Goal: Task Accomplishment & Management: Complete application form

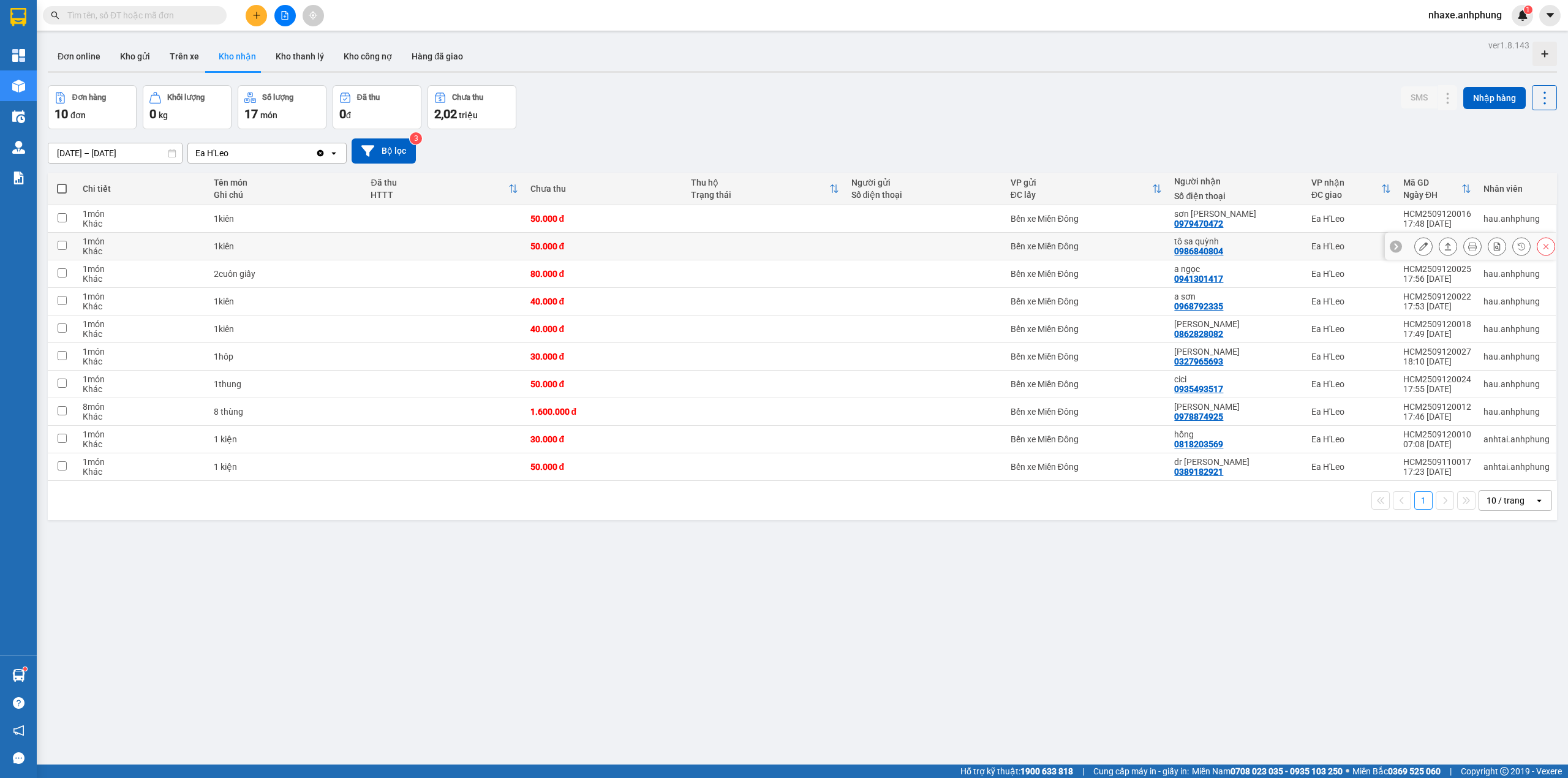
click at [1415, 241] on div at bounding box center [1423, 245] width 18 height 18
click at [1419, 250] on icon at bounding box center [1423, 245] width 9 height 9
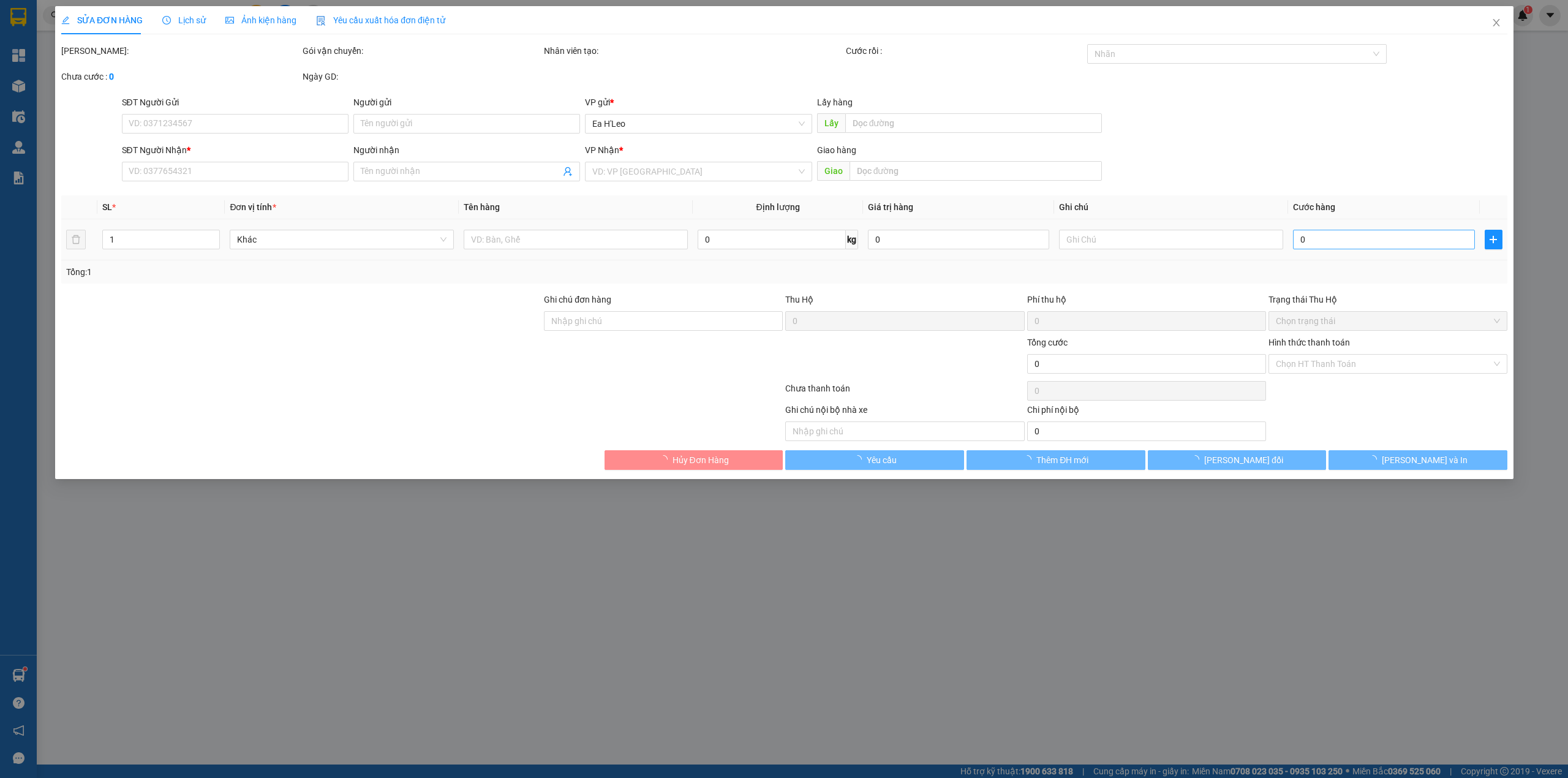
type input "0986840804"
type input "tô sa quỳnh"
type input "50.000"
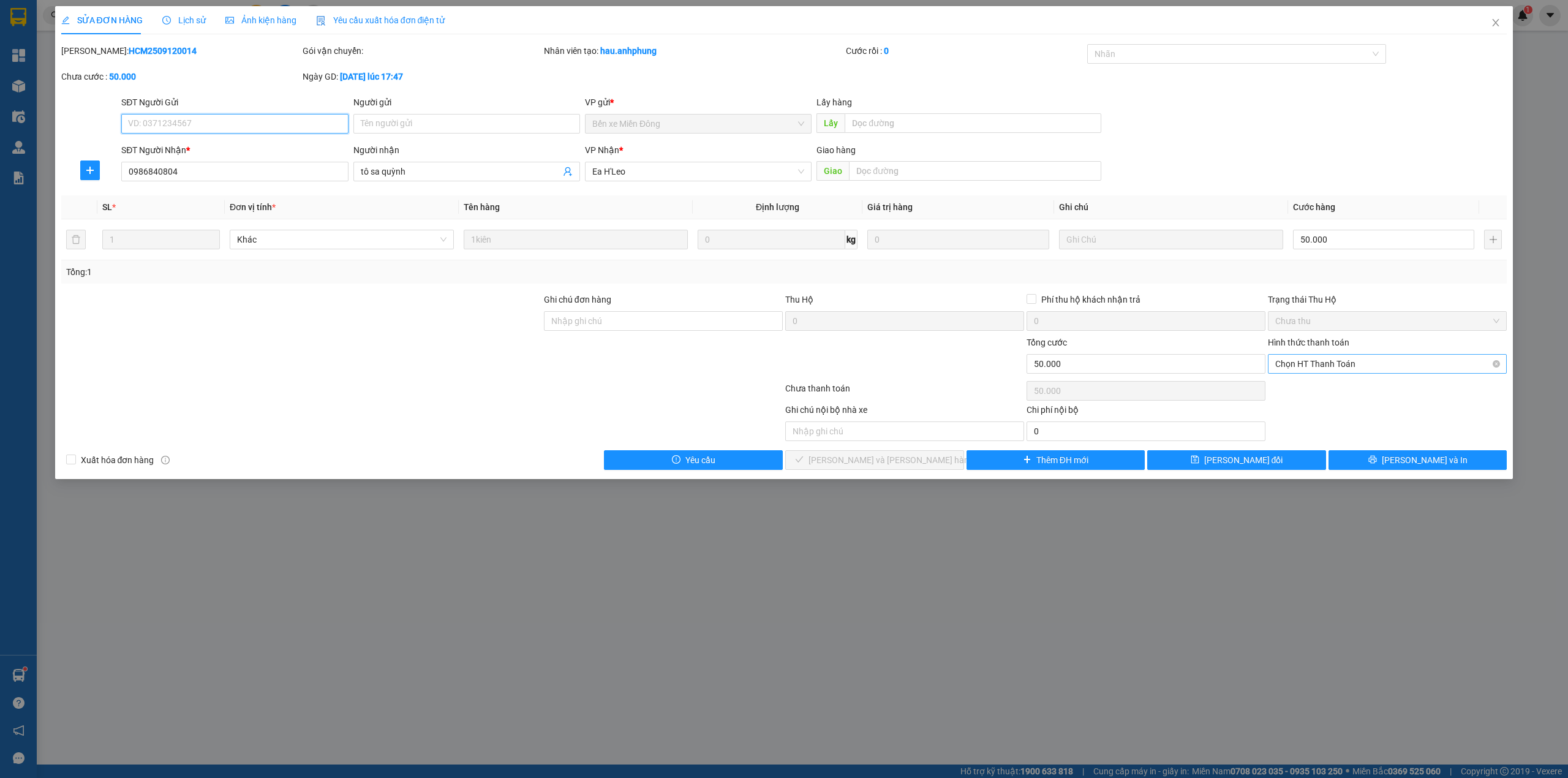
click at [1355, 363] on span "Chọn HT Thanh Toán" at bounding box center [1388, 363] width 224 height 18
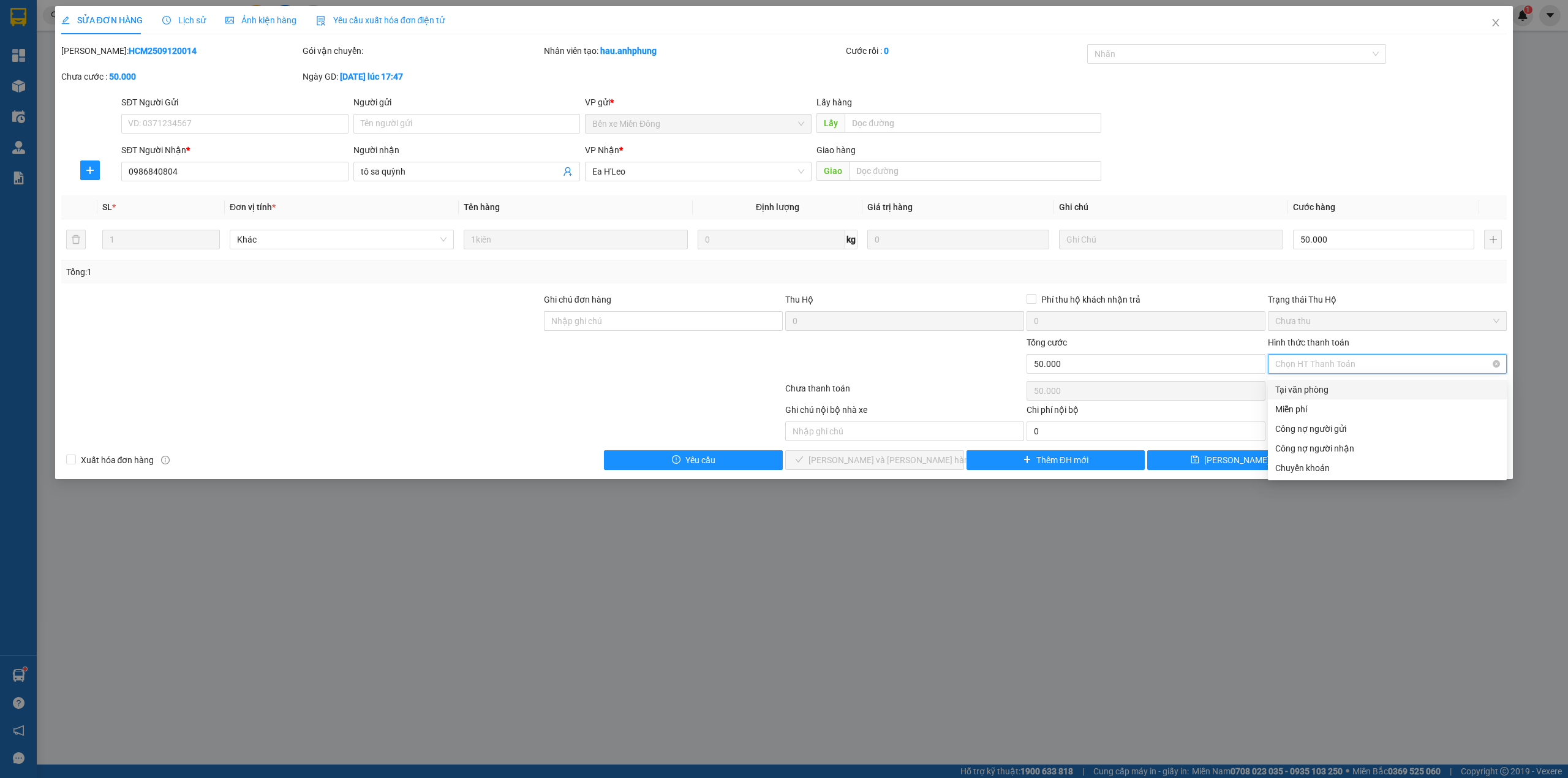
click at [1339, 384] on div "Tại văn phòng" at bounding box center [1388, 389] width 224 height 13
type input "0"
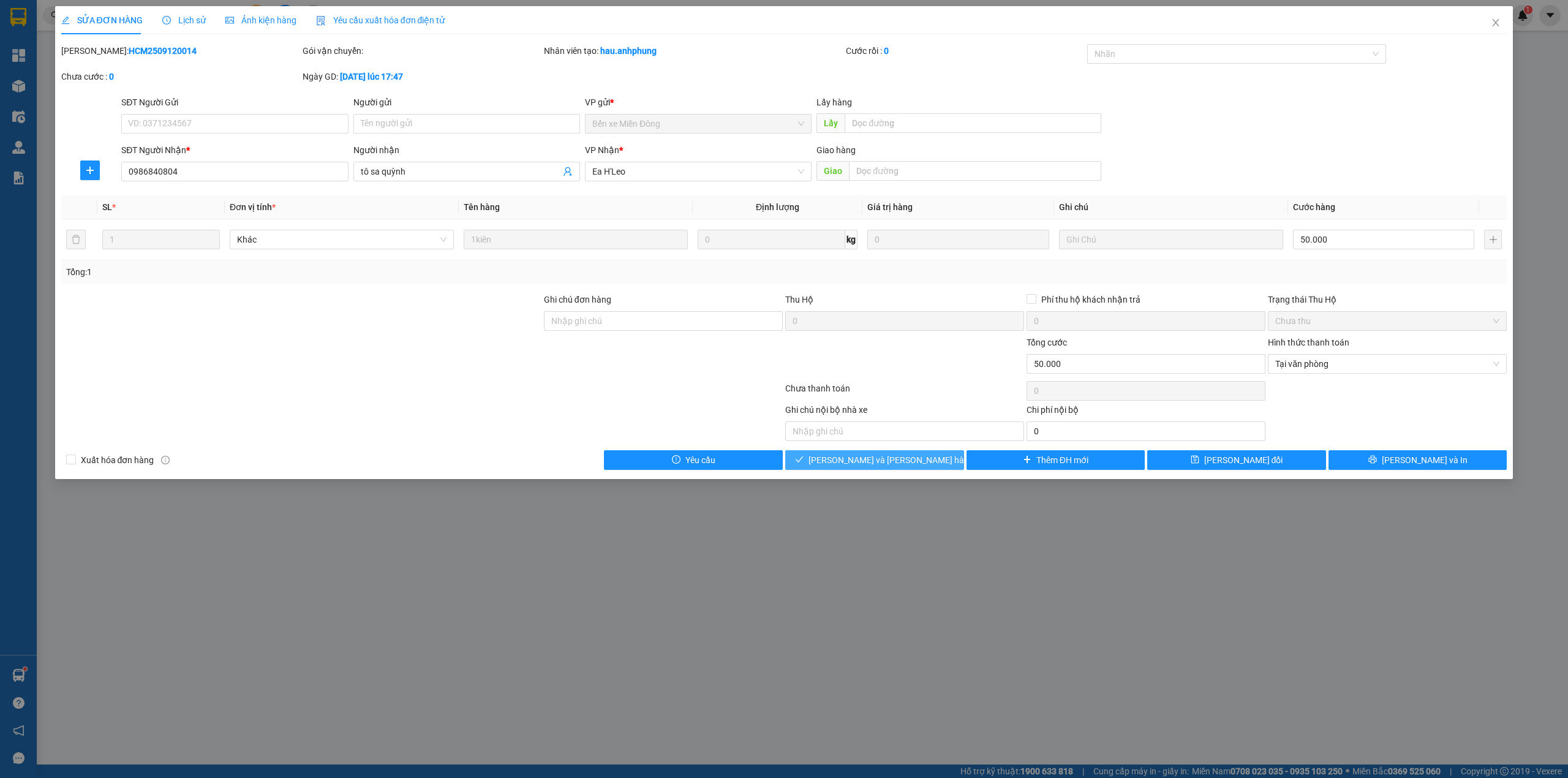
drag, startPoint x: 936, startPoint y: 466, endPoint x: 1286, endPoint y: 201, distance: 439.0
click at [936, 464] on button "[PERSON_NAME] và [PERSON_NAME] hàng" at bounding box center [874, 460] width 179 height 19
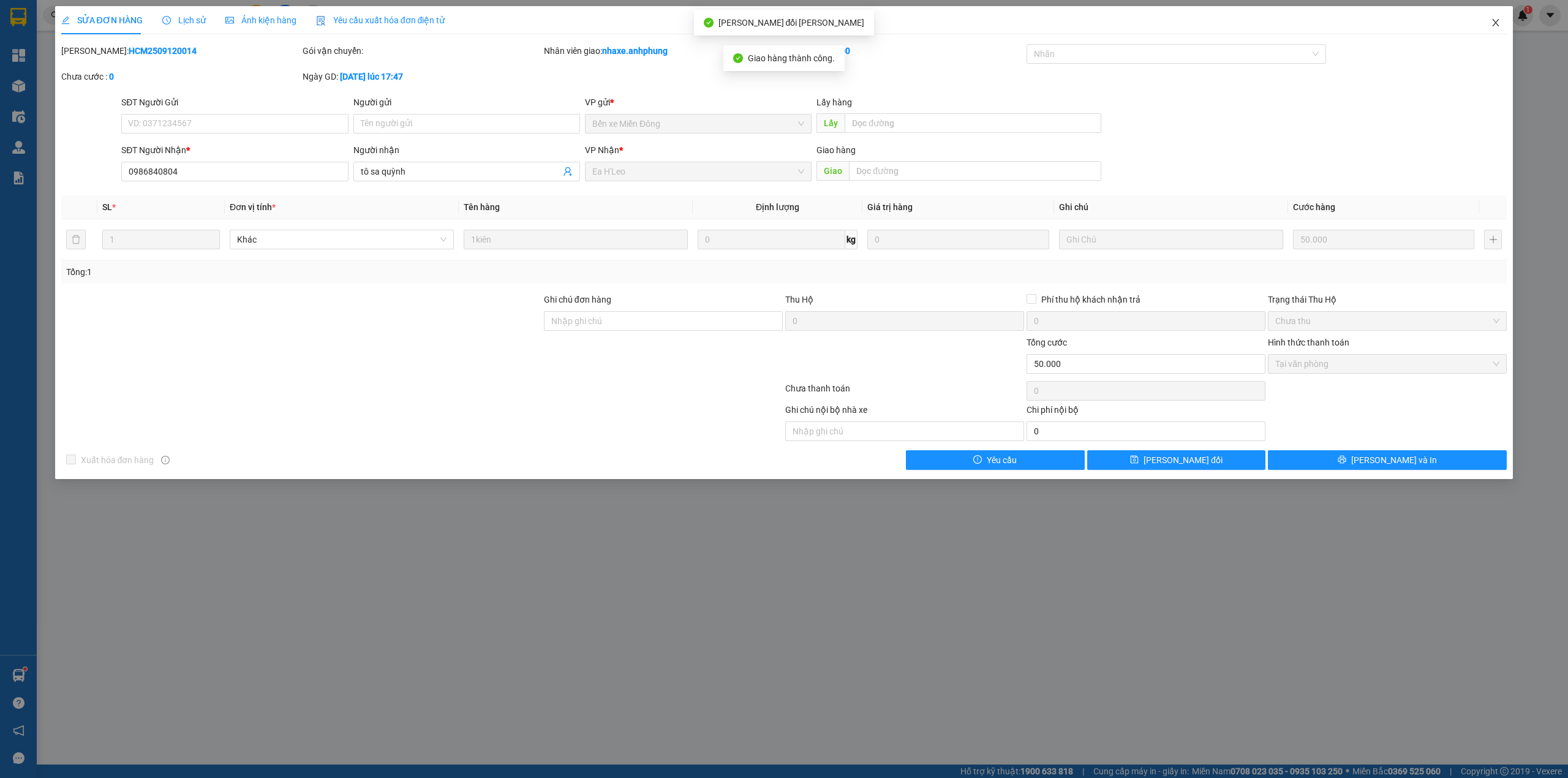
click at [1496, 25] on icon "close" at bounding box center [1496, 23] width 7 height 8
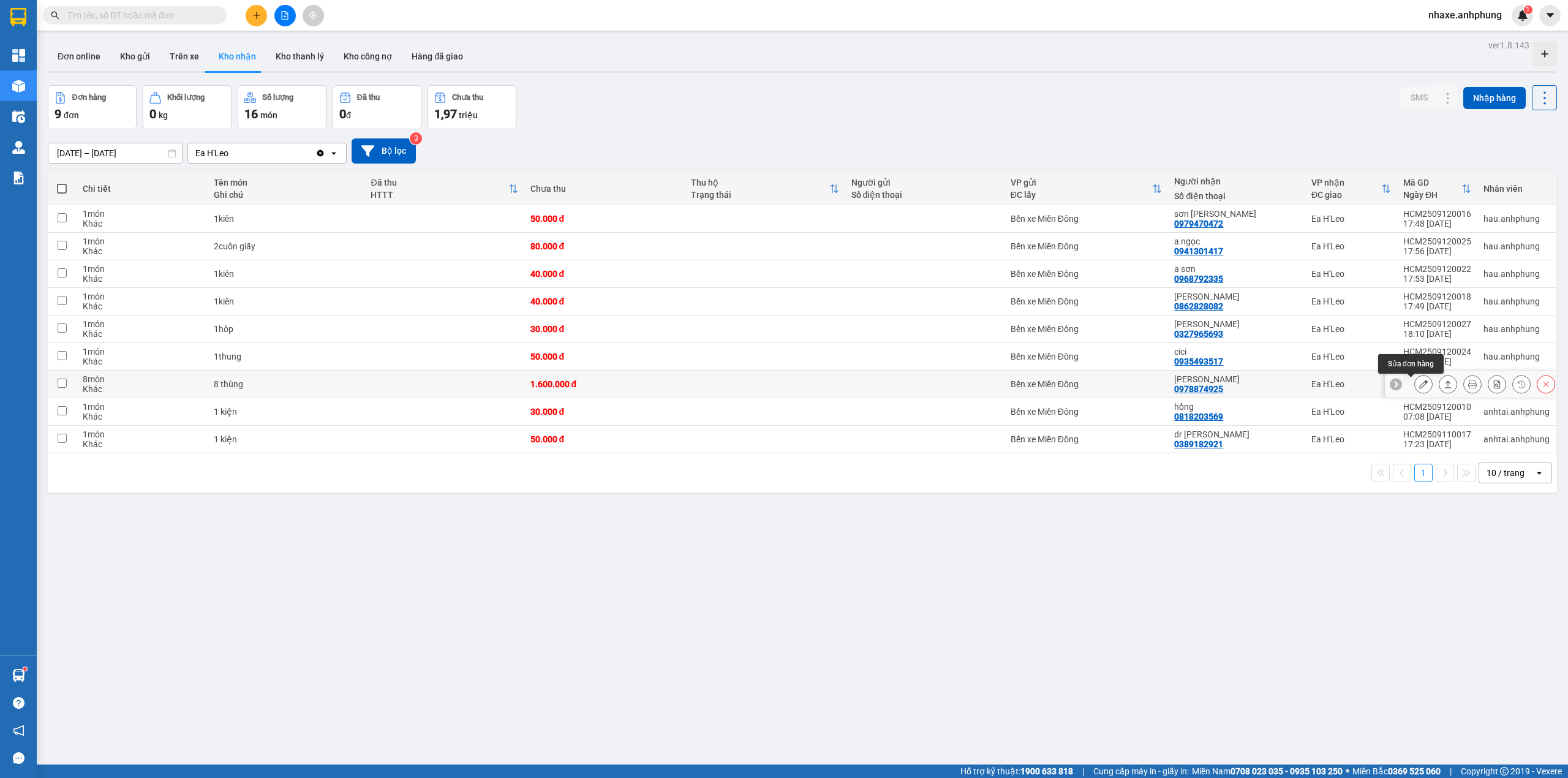
click at [1419, 385] on icon at bounding box center [1423, 383] width 9 height 9
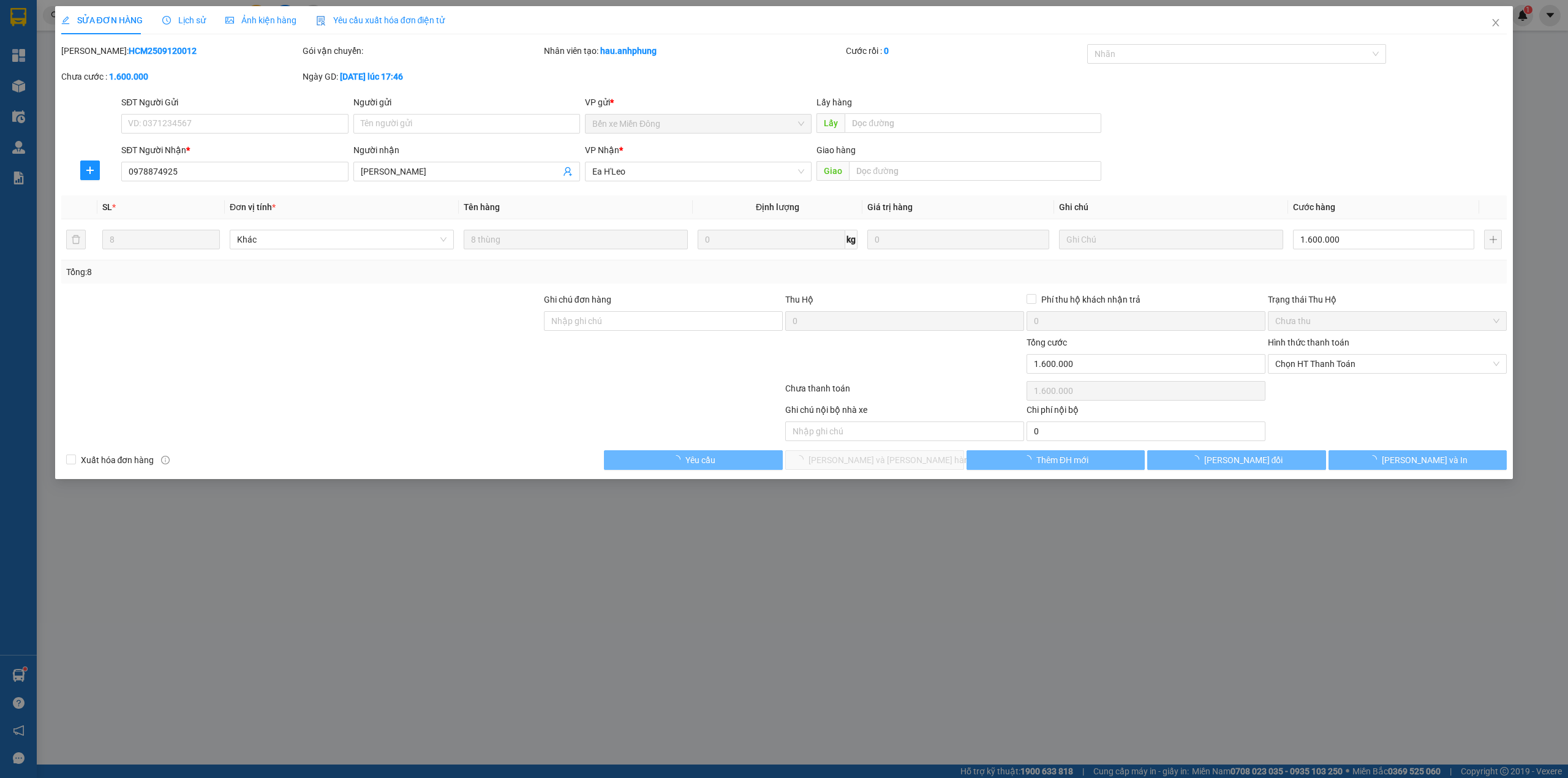
type input "0978874925"
type input "[PERSON_NAME]"
type input "1.600.000"
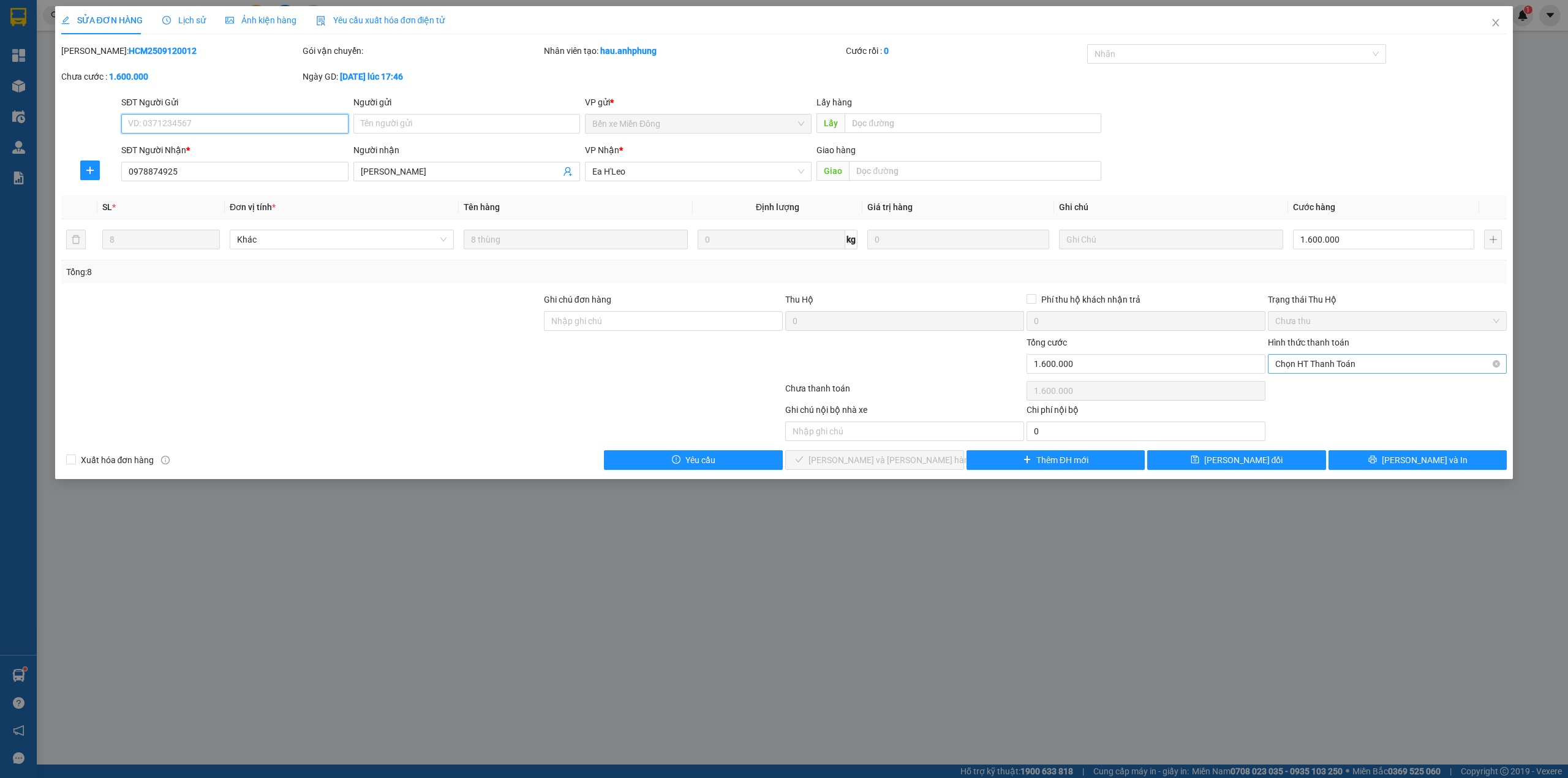
click at [1385, 364] on span "Chọn HT Thanh Toán" at bounding box center [1388, 363] width 224 height 18
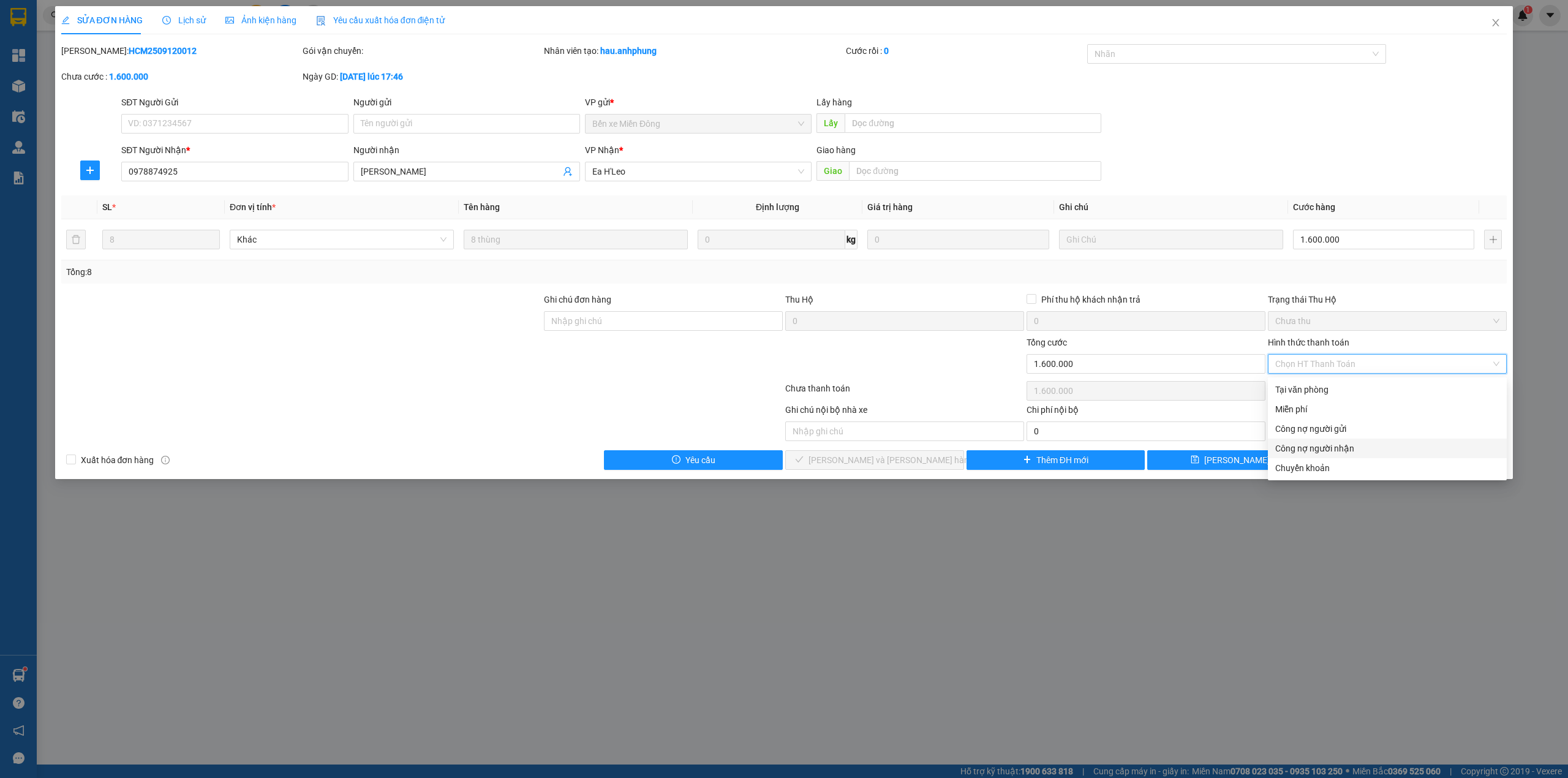
click at [1363, 446] on div "Công nợ người nhận" at bounding box center [1388, 448] width 224 height 13
type input "0"
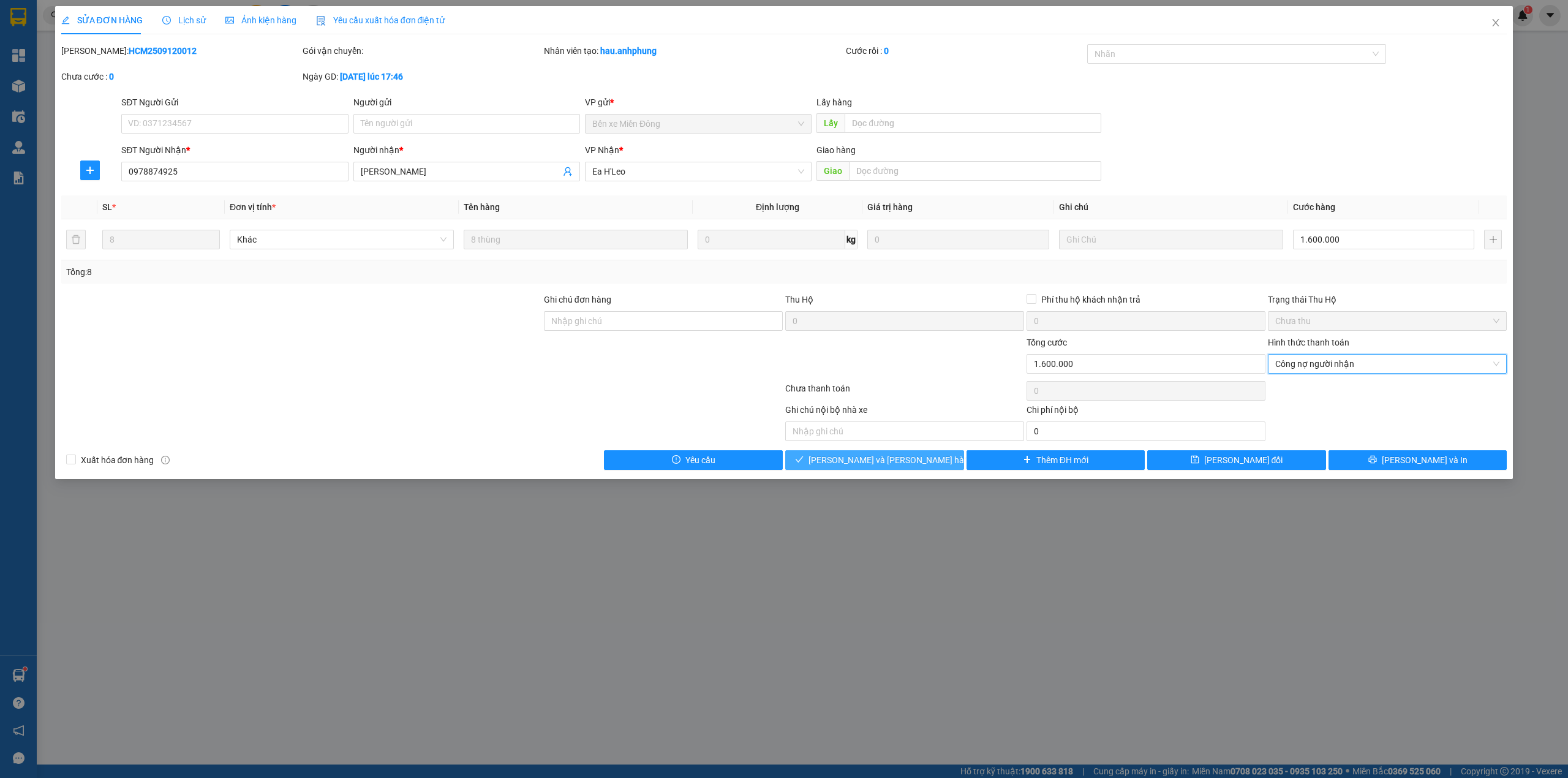
click at [943, 462] on button "[PERSON_NAME] và [PERSON_NAME] hàng" at bounding box center [874, 460] width 179 height 19
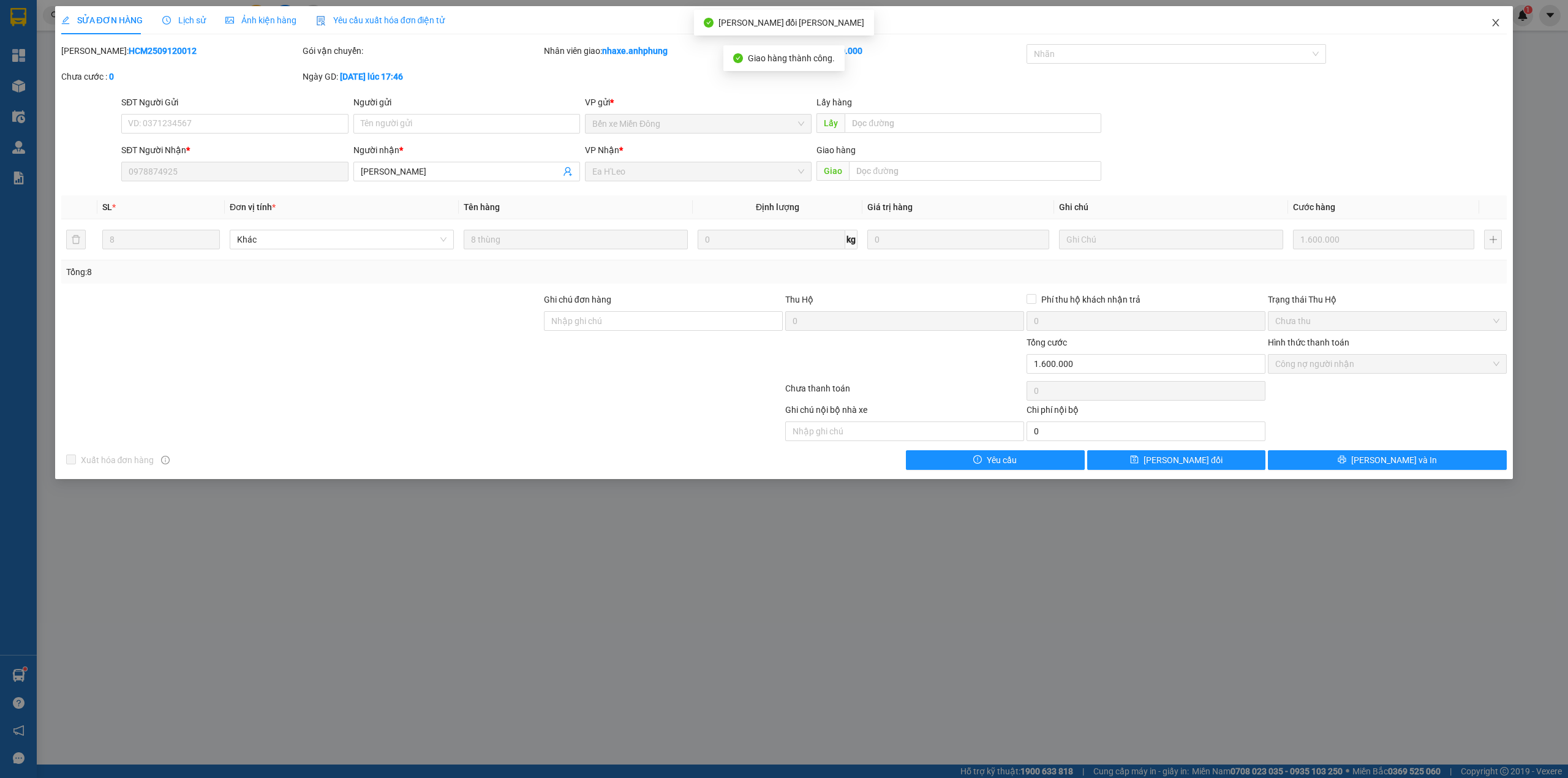
click at [1500, 25] on icon "close" at bounding box center [1496, 23] width 10 height 10
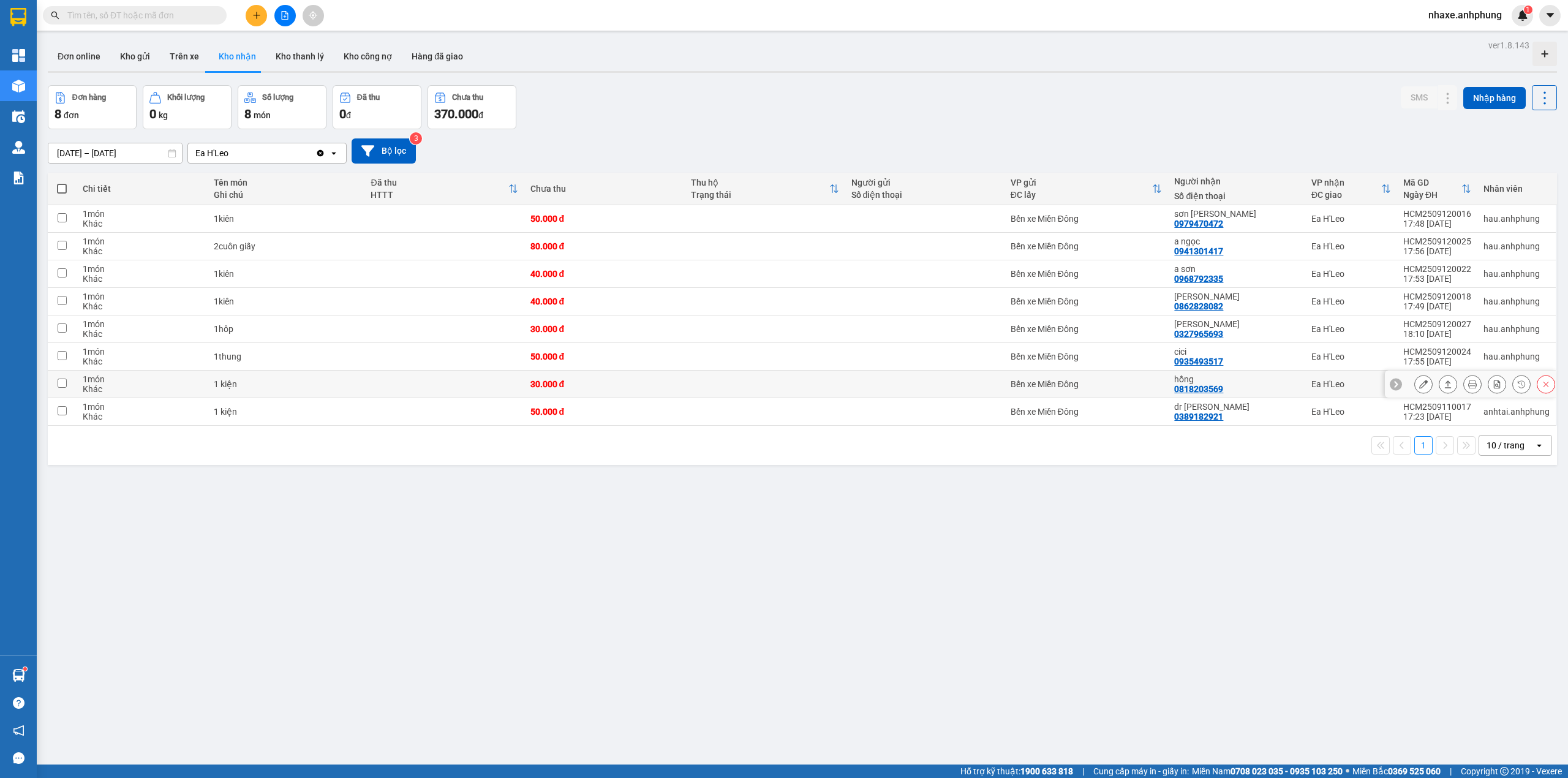
click at [1419, 388] on icon at bounding box center [1423, 383] width 9 height 9
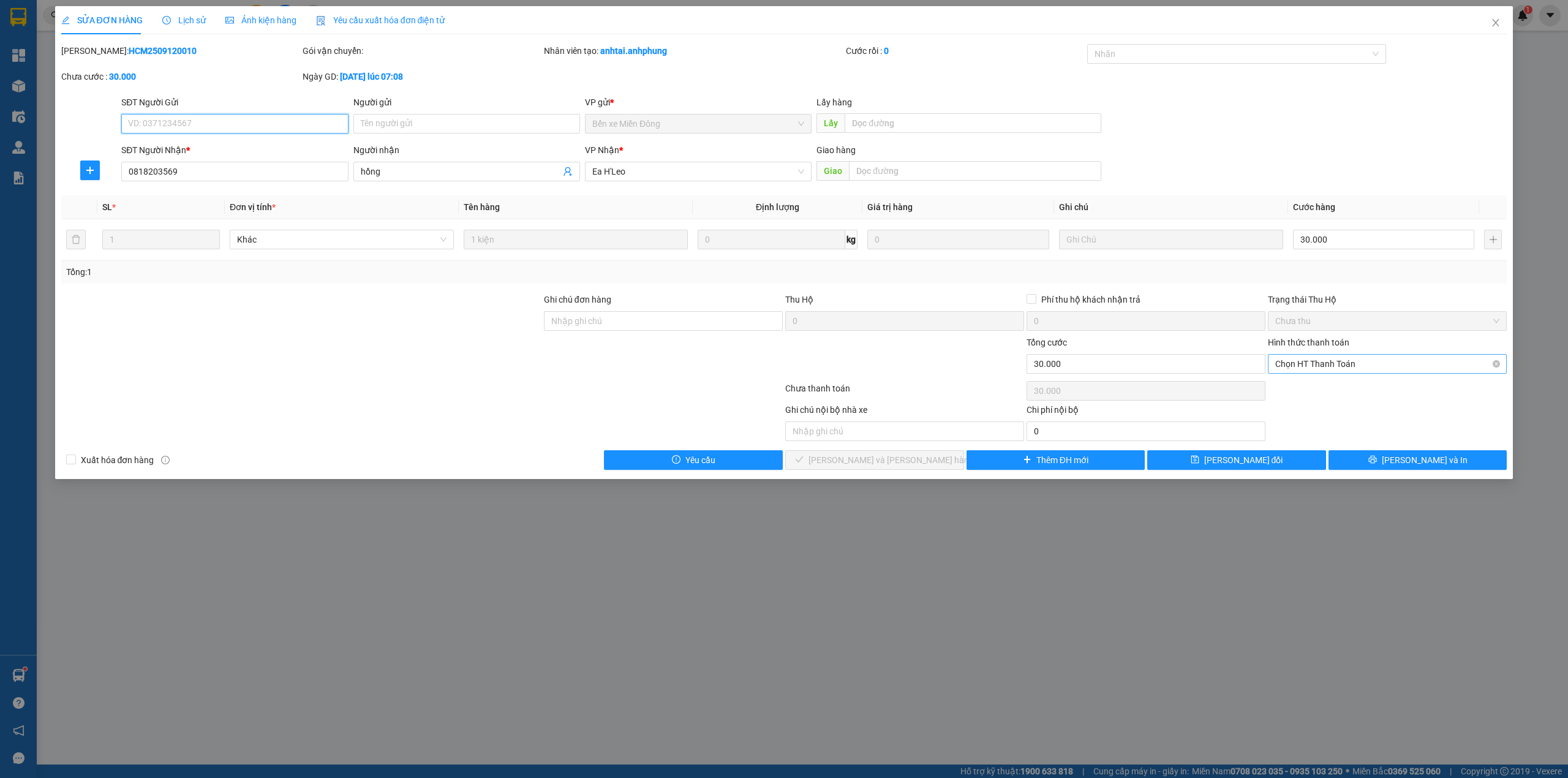
click at [1391, 366] on span "Chọn HT Thanh Toán" at bounding box center [1388, 363] width 224 height 18
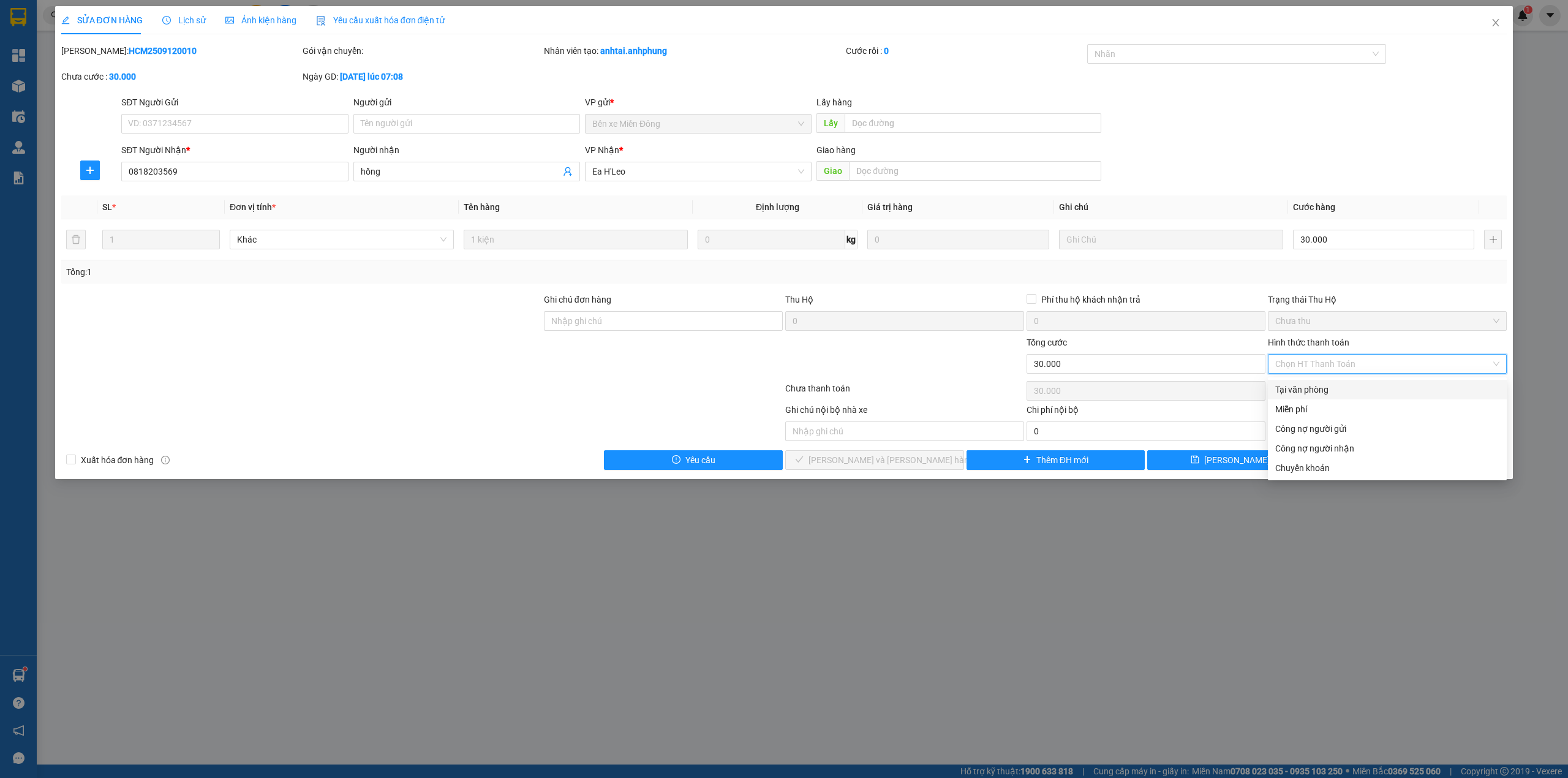
click at [1349, 390] on div "Tại văn phòng" at bounding box center [1388, 389] width 224 height 13
type input "0"
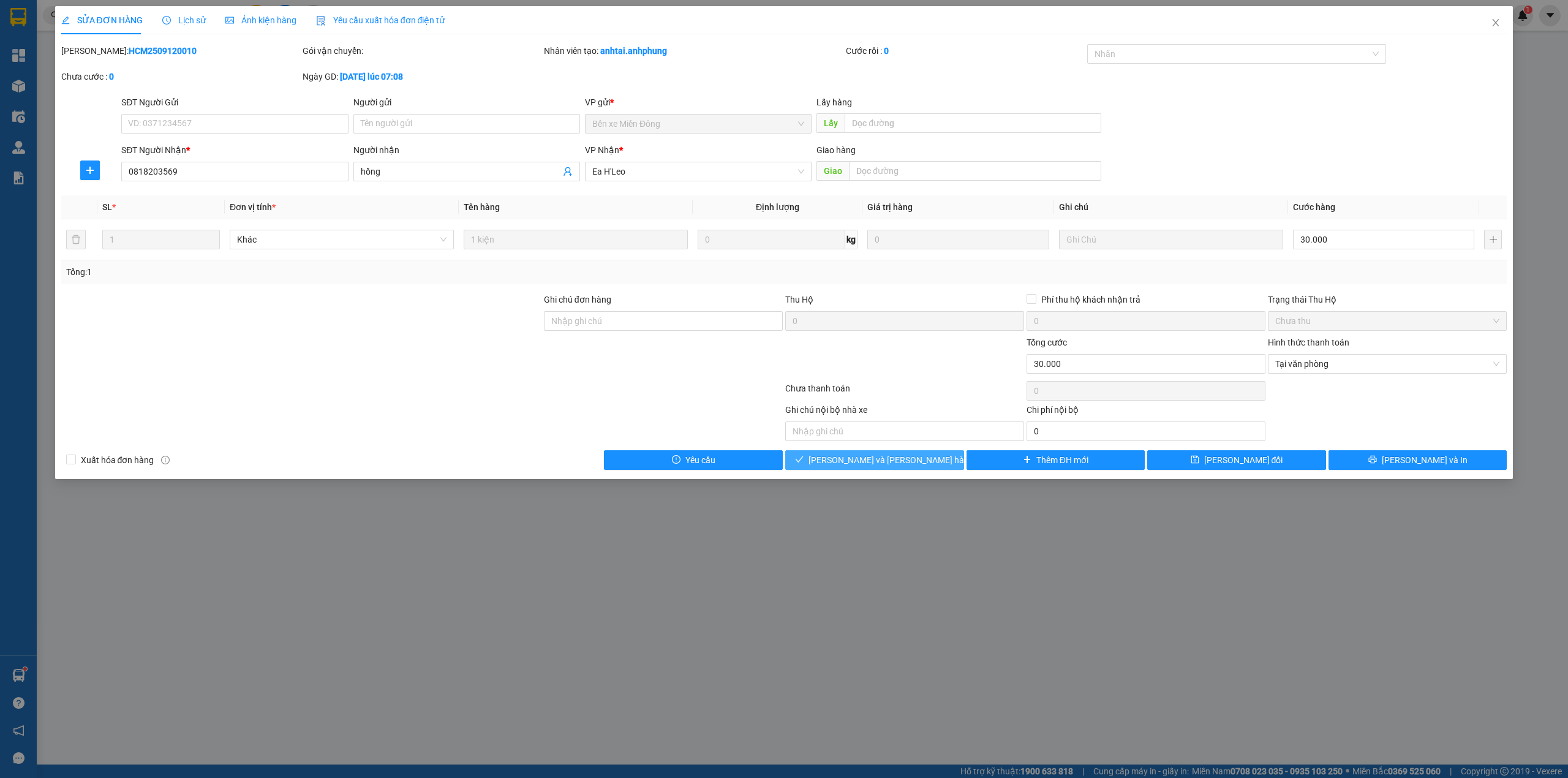
click at [923, 459] on button "[PERSON_NAME] và [PERSON_NAME] hàng" at bounding box center [874, 460] width 179 height 19
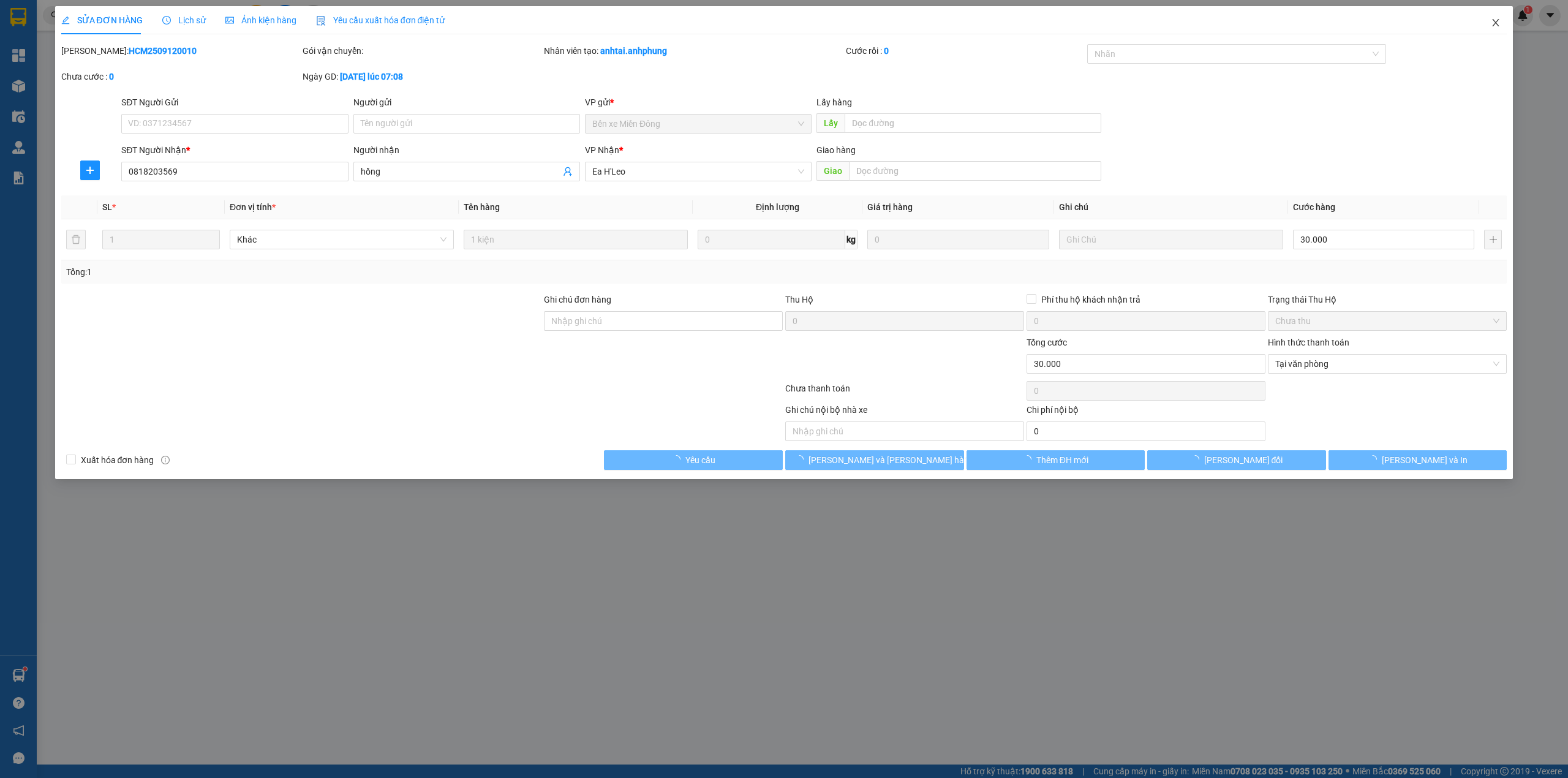
click at [1496, 25] on icon "close" at bounding box center [1496, 23] width 7 height 8
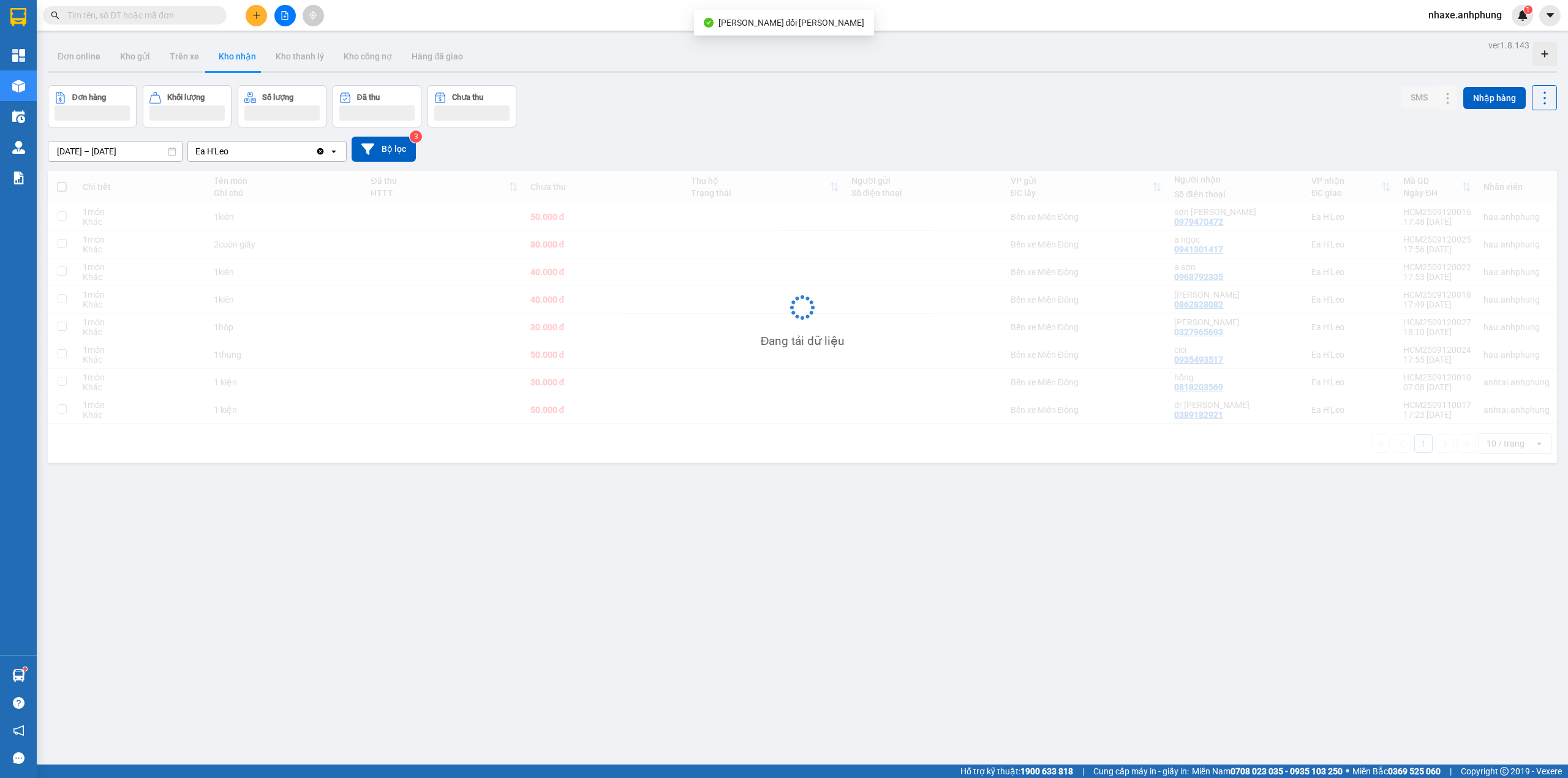
click at [1410, 388] on div "Đang tải dữ liệu" at bounding box center [802, 316] width 1510 height 292
